Goal: Navigation & Orientation: Go to known website

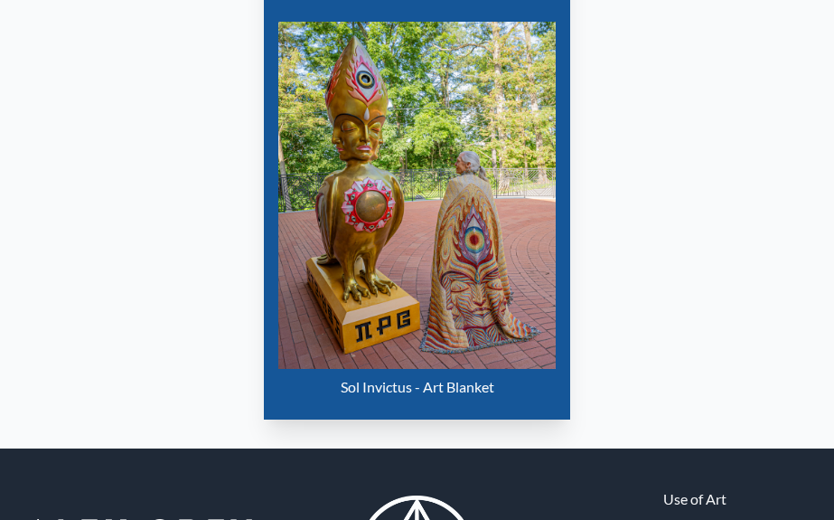
scroll to position [863, 0]
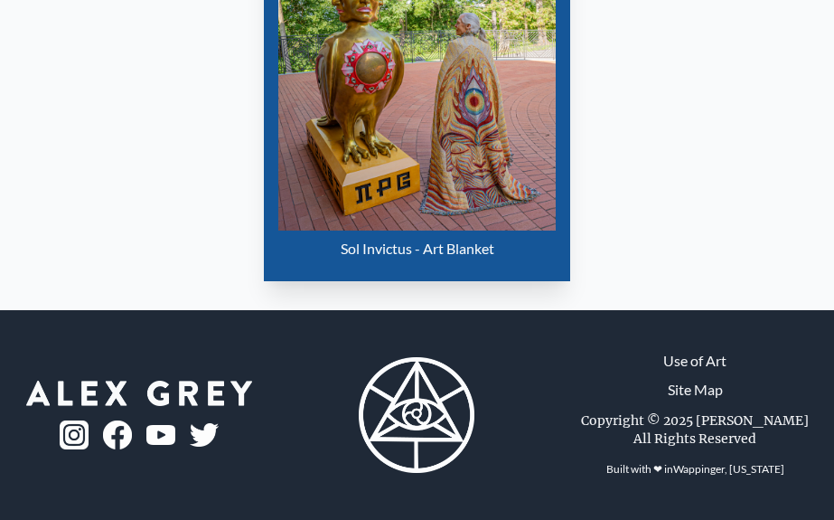
click at [419, 422] on img at bounding box center [417, 415] width 116 height 116
